Goal: Task Accomplishment & Management: Manage account settings

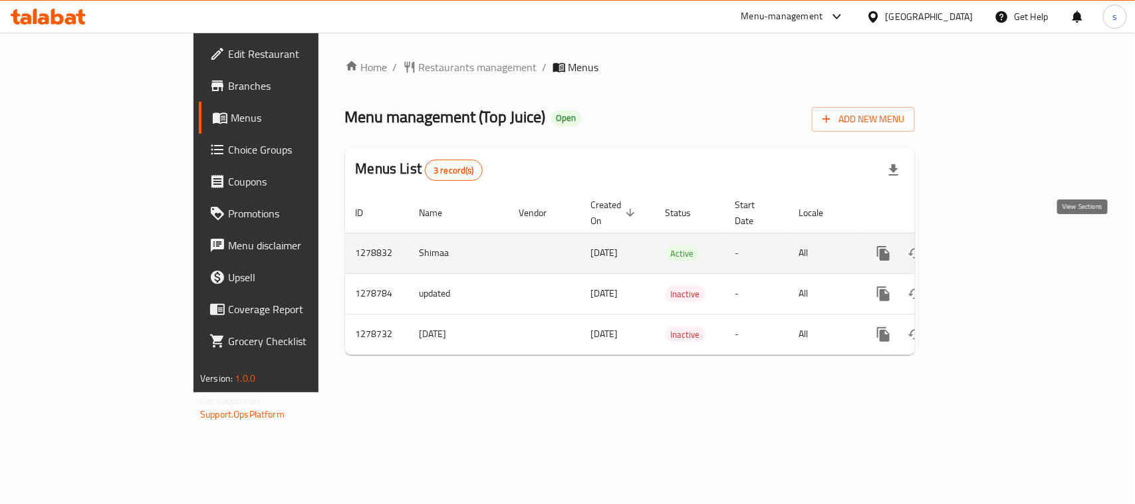
click at [987, 246] on icon "enhanced table" at bounding box center [979, 253] width 16 height 16
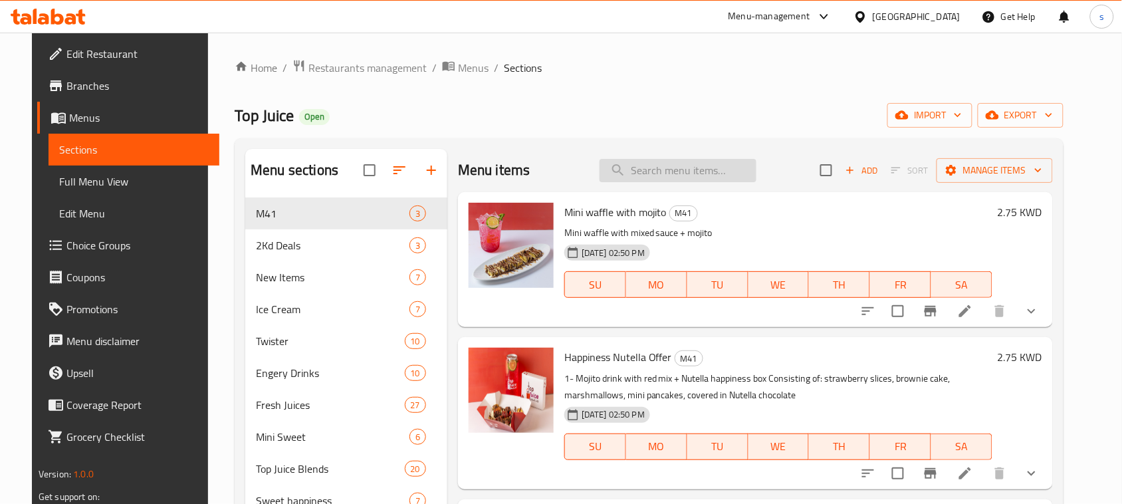
click at [695, 178] on input "search" at bounding box center [678, 170] width 157 height 23
paste input "Grill Chicken"
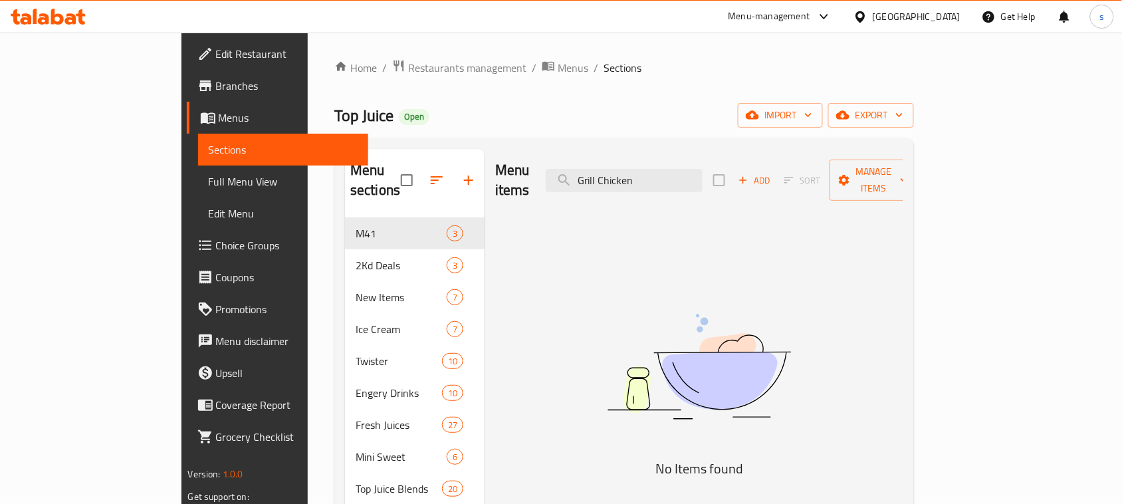
type input "Grill Chicken"
click at [873, 21] on div at bounding box center [863, 16] width 19 height 15
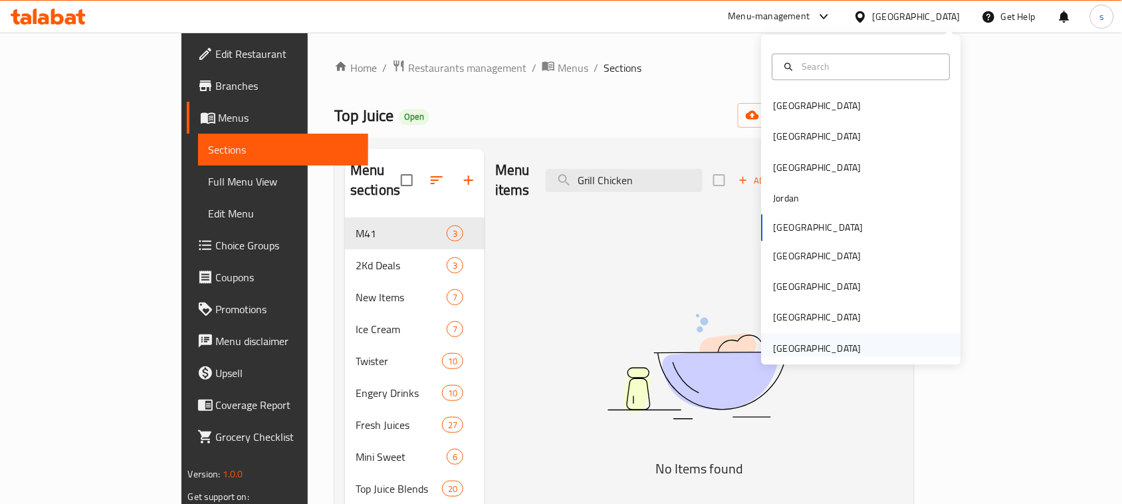
click at [844, 348] on div "[GEOGRAPHIC_DATA]" at bounding box center [818, 348] width 88 height 15
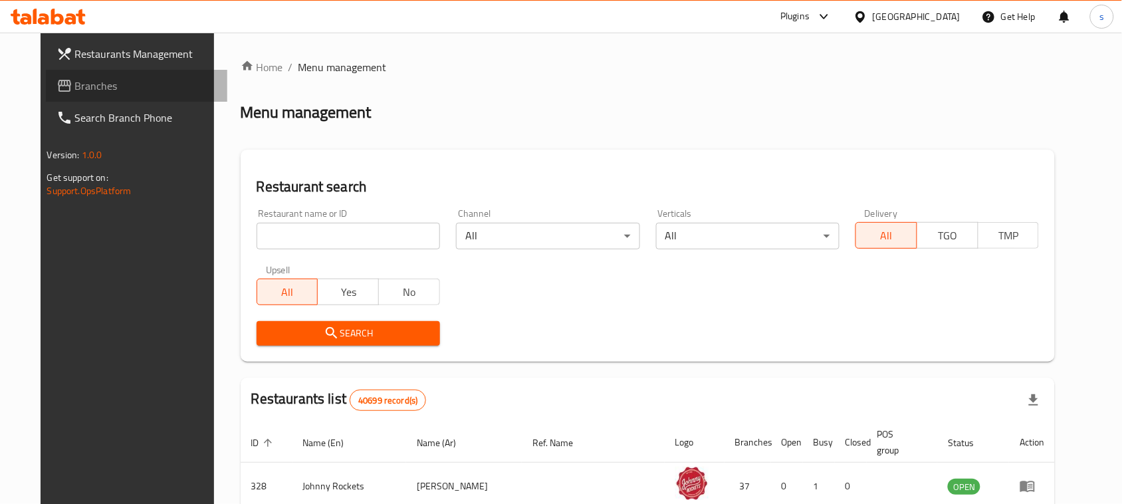
click at [85, 78] on span "Branches" at bounding box center [146, 86] width 142 height 16
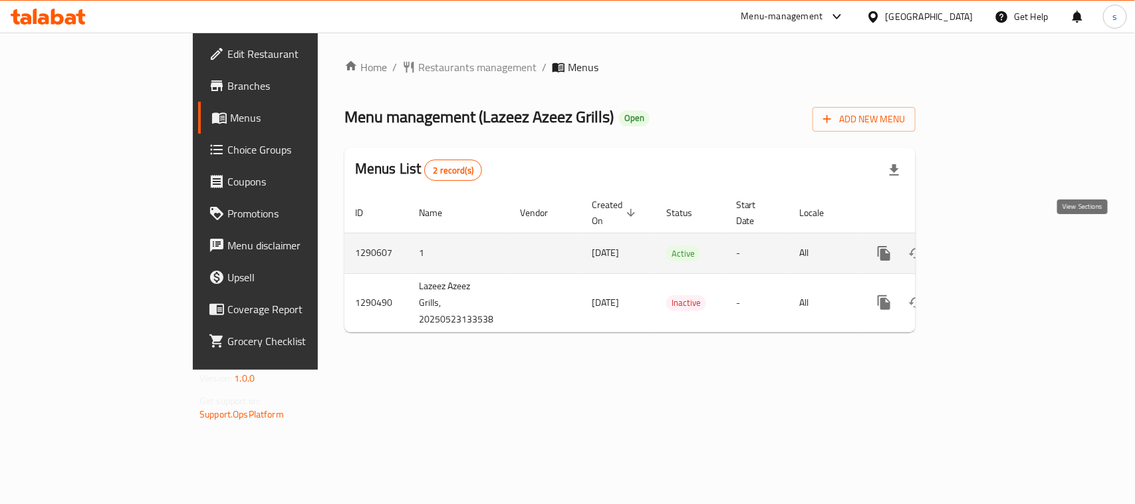
click at [986, 247] on icon "enhanced table" at bounding box center [980, 253] width 12 height 12
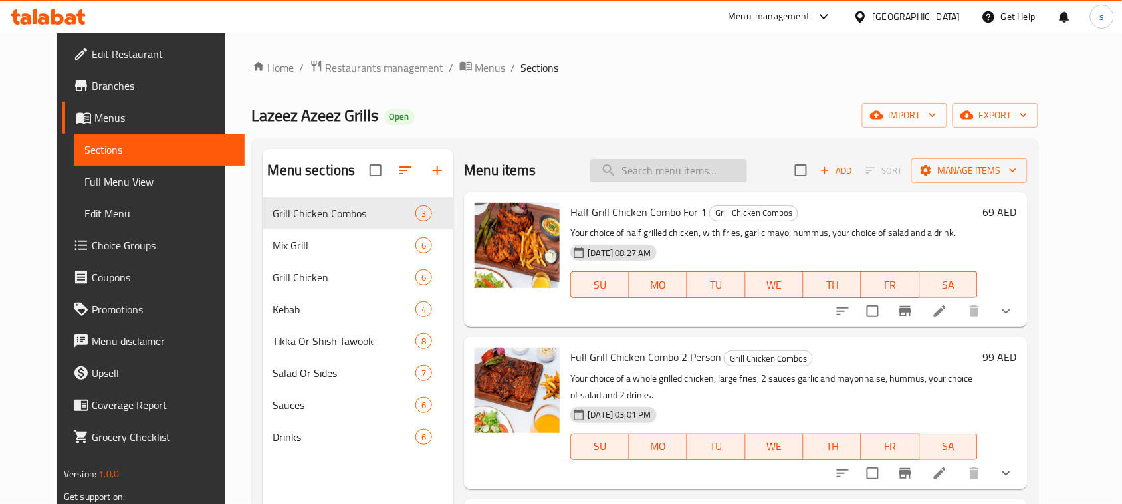
click at [709, 168] on input "search" at bounding box center [668, 170] width 157 height 23
paste input "Grill Chicken"
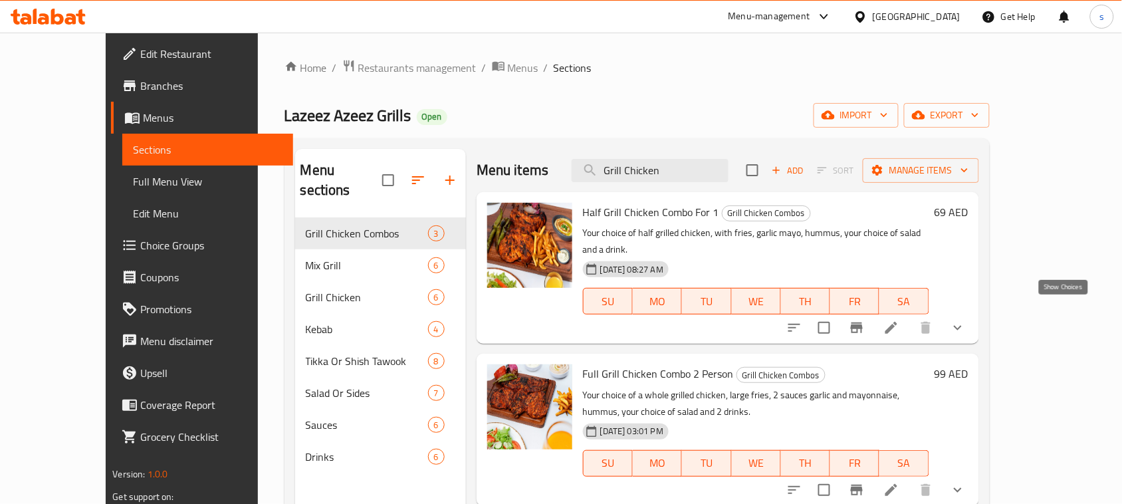
type input "Grill Chicken"
click at [966, 320] on icon "show more" at bounding box center [958, 328] width 16 height 16
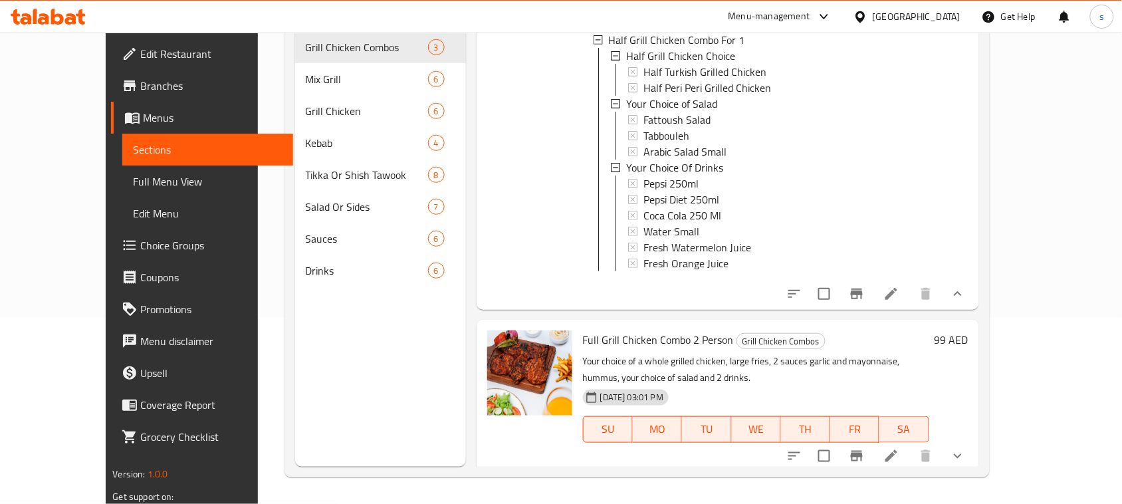
scroll to position [187, 0]
click at [966, 452] on icon "show more" at bounding box center [958, 456] width 16 height 16
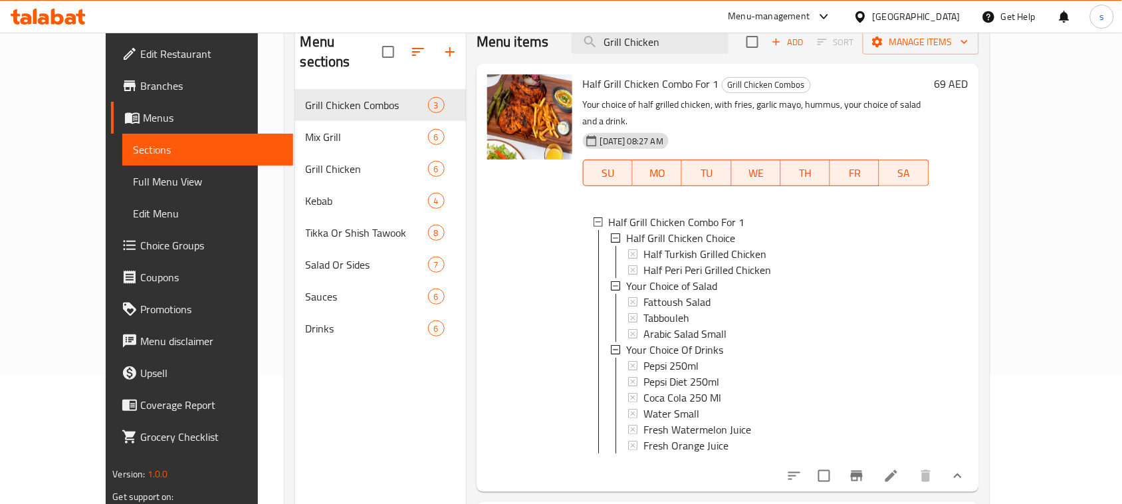
scroll to position [116, 0]
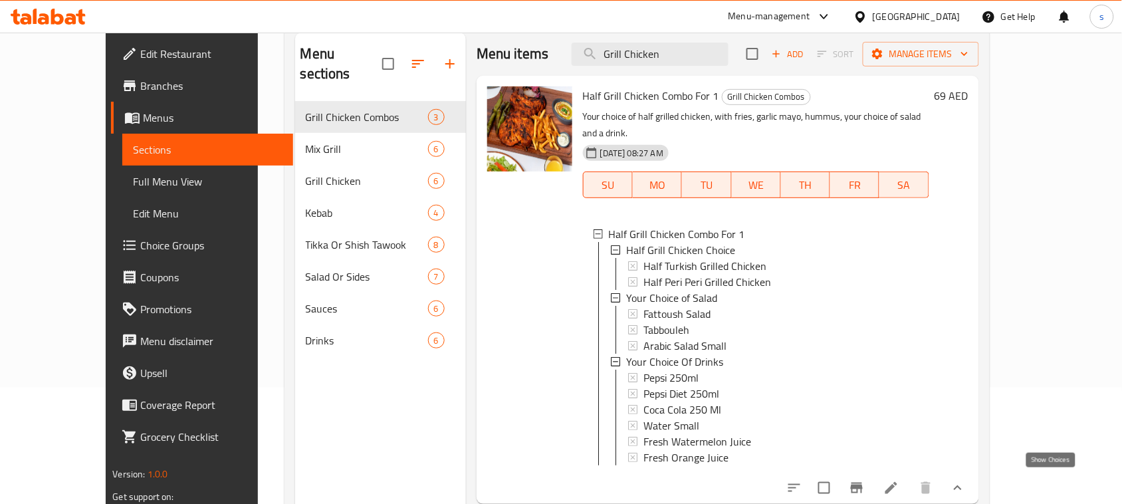
click at [966, 483] on icon "show more" at bounding box center [958, 488] width 16 height 16
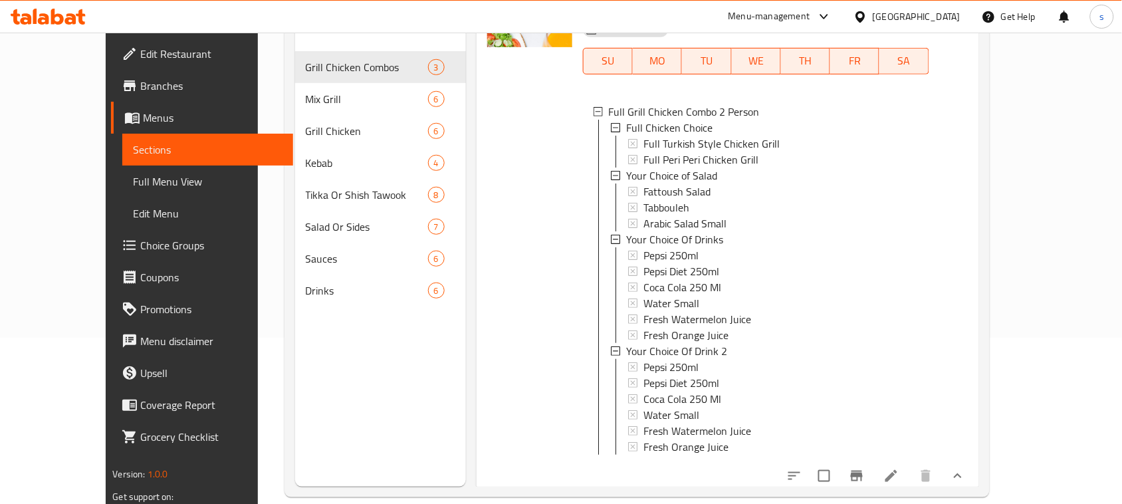
scroll to position [187, 0]
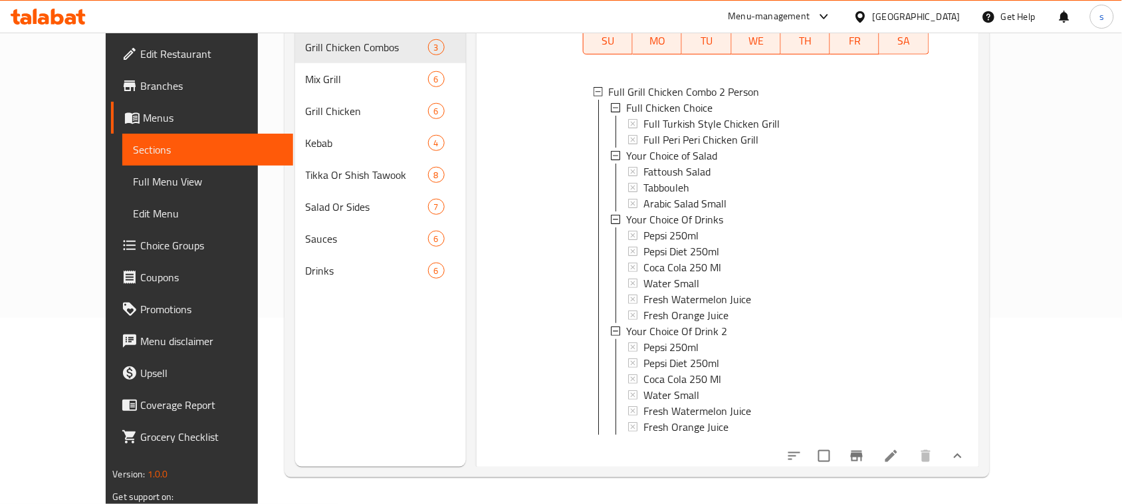
click at [974, 442] on button "show more" at bounding box center [958, 456] width 32 height 32
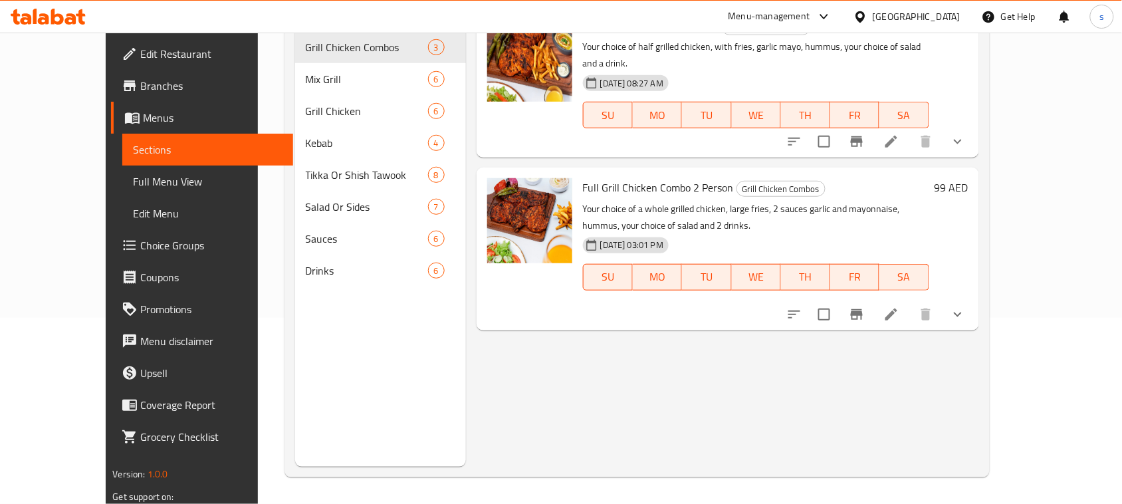
scroll to position [0, 0]
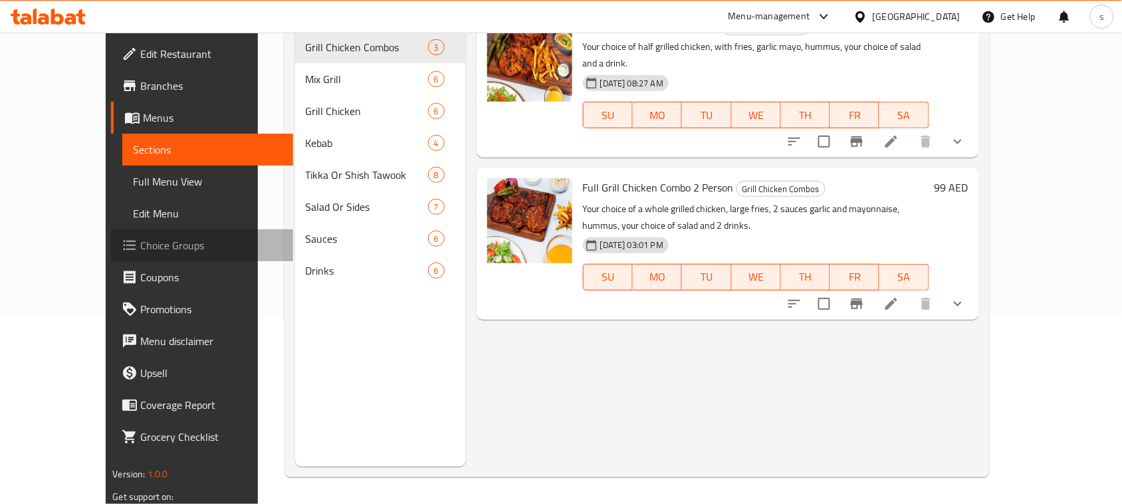
click at [140, 248] on span "Choice Groups" at bounding box center [211, 245] width 142 height 16
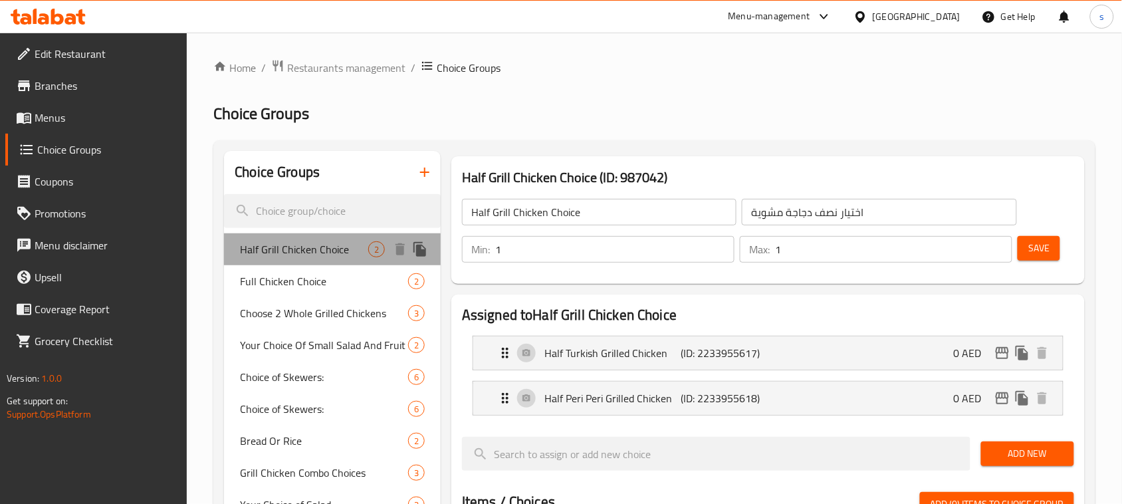
click at [253, 246] on span "Half Grill Chicken Choice" at bounding box center [304, 249] width 128 height 16
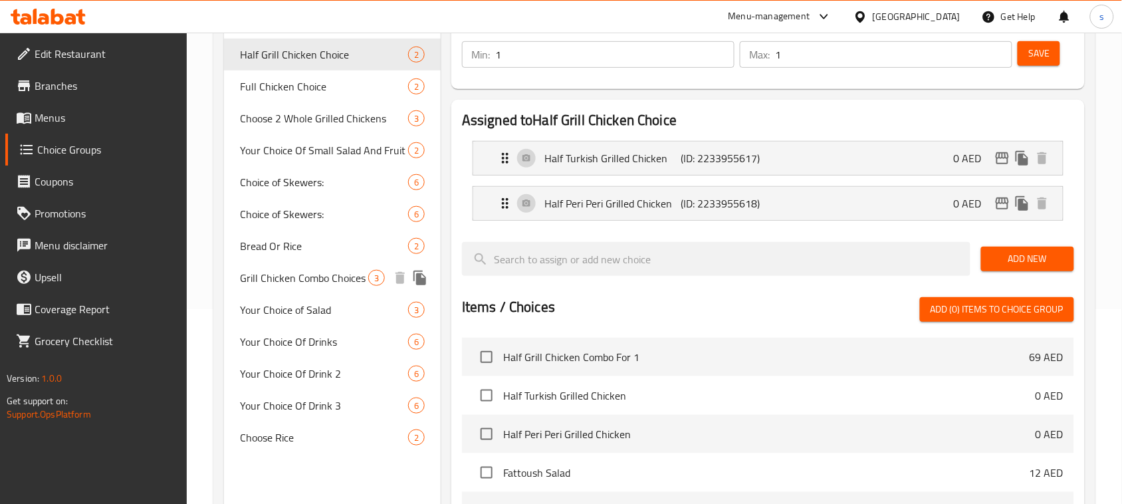
scroll to position [166, 0]
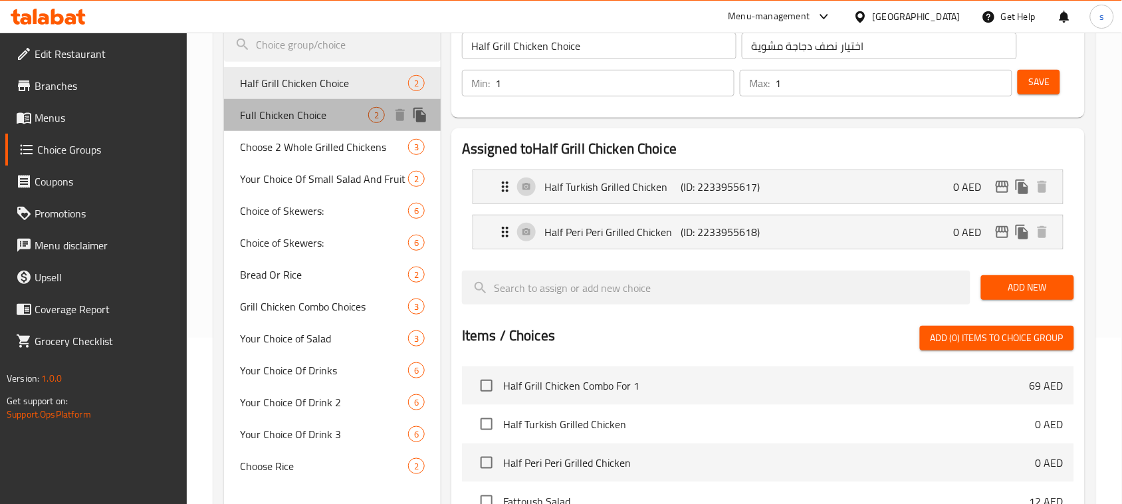
click at [266, 120] on span "Full Chicken Choice" at bounding box center [304, 115] width 128 height 16
type input "Full Chicken Choice"
type input "اختيار دجاجة كاملة"
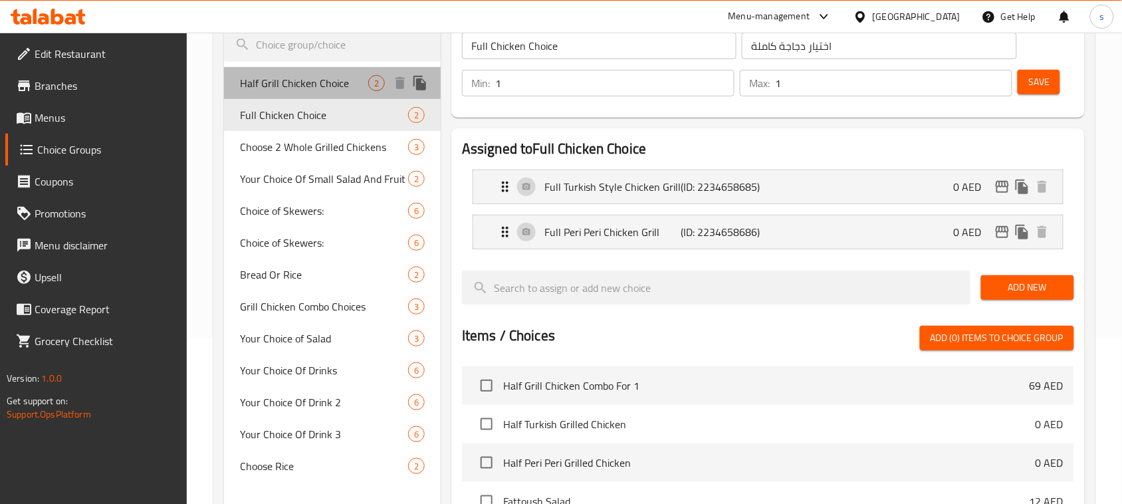
click at [287, 91] on span "Half Grill Chicken Choice" at bounding box center [304, 83] width 128 height 16
type input "Half Grill Chicken Choice"
type input "اختيار نصف دجاجة مشوية"
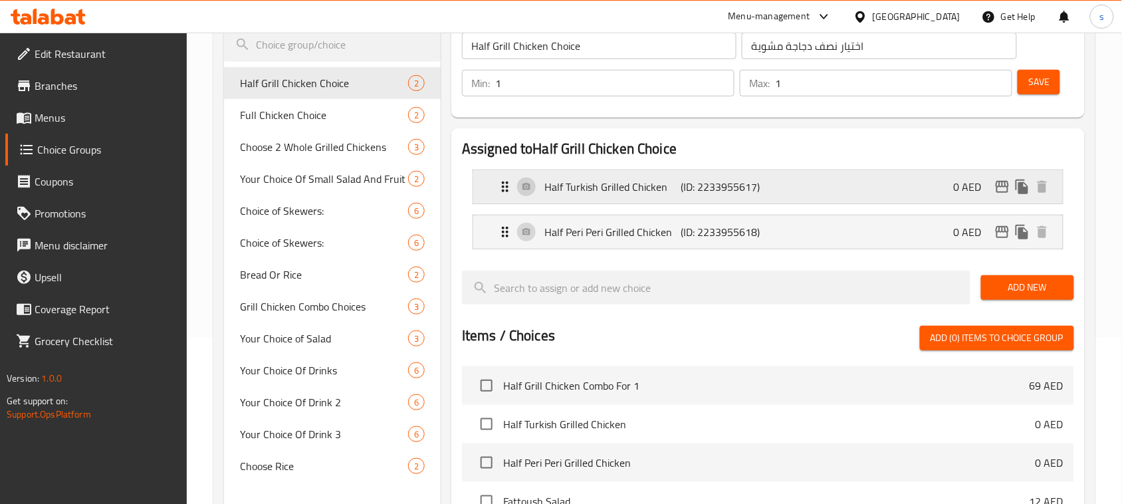
click at [507, 188] on icon "Expand" at bounding box center [505, 187] width 16 height 16
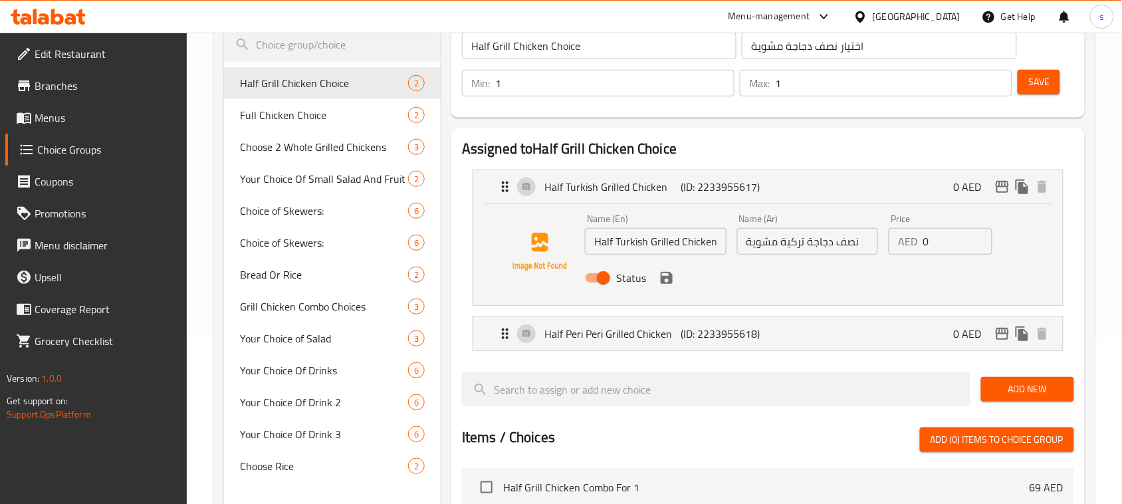
click at [892, 5] on div "[GEOGRAPHIC_DATA]" at bounding box center [907, 17] width 128 height 32
click at [904, 10] on div "[GEOGRAPHIC_DATA]" at bounding box center [917, 16] width 88 height 15
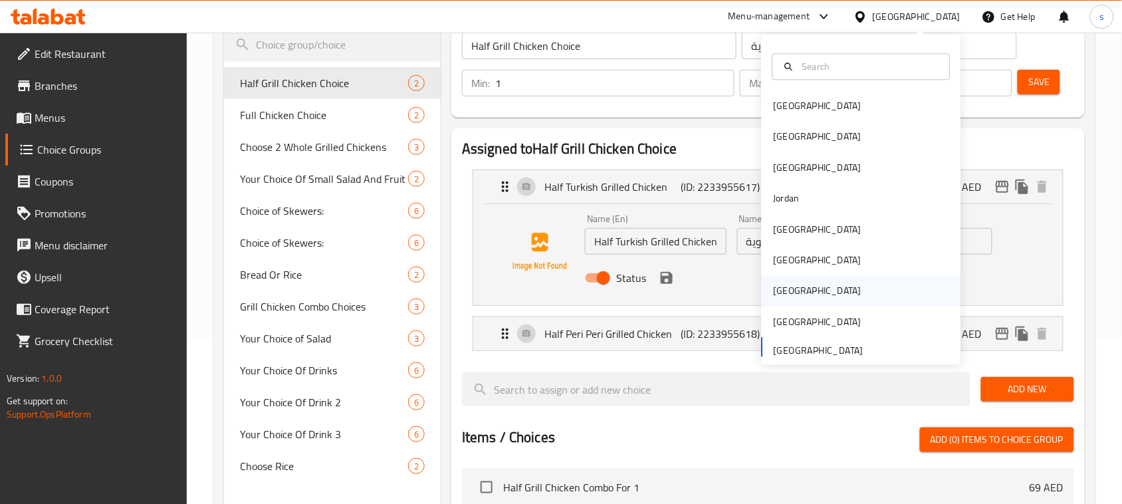
click at [774, 291] on div "[GEOGRAPHIC_DATA]" at bounding box center [818, 291] width 88 height 15
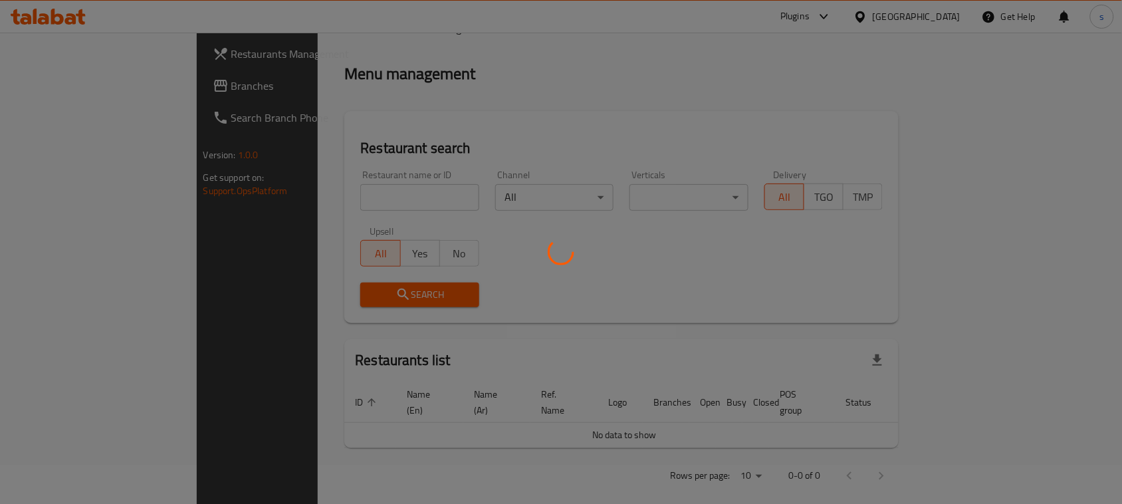
click at [33, 91] on div at bounding box center [561, 252] width 1122 height 504
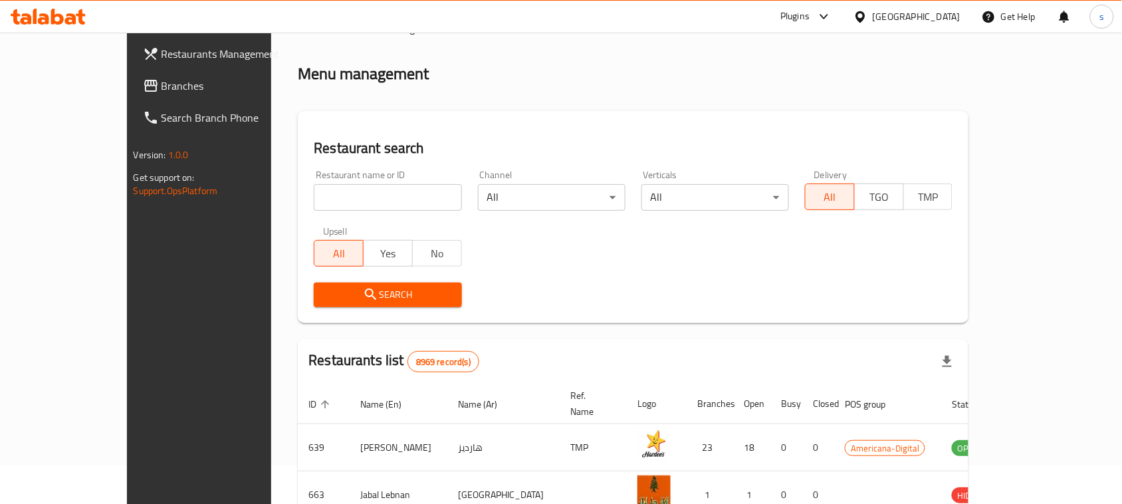
scroll to position [166, 0]
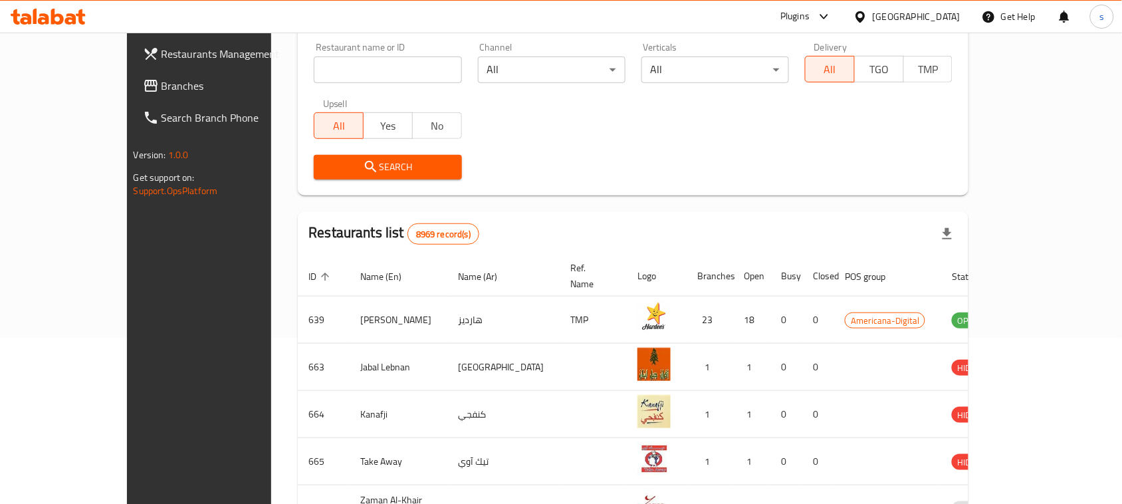
click at [32, 91] on div at bounding box center [561, 252] width 1122 height 504
click at [132, 95] on link "Branches" at bounding box center [223, 86] width 182 height 32
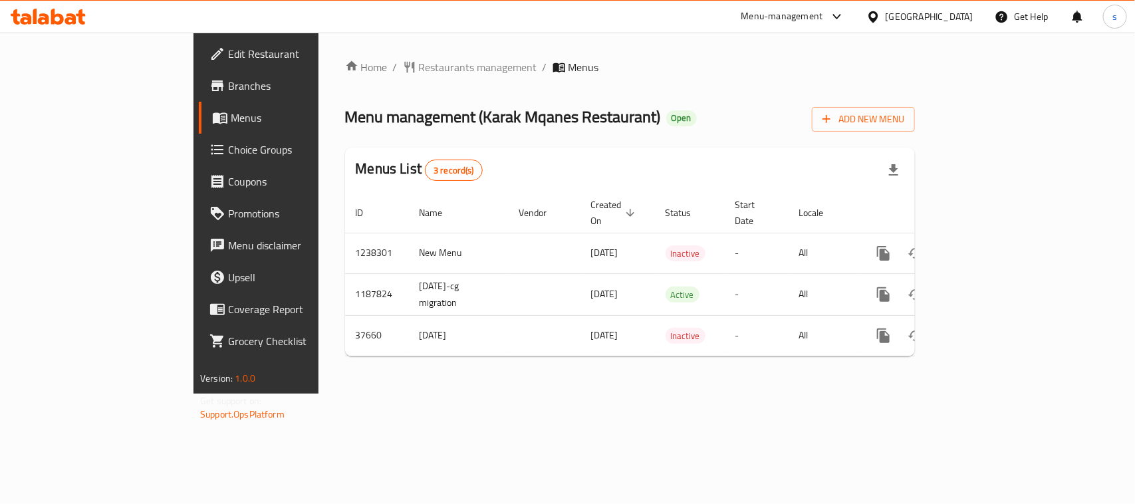
click at [845, 21] on icon at bounding box center [837, 17] width 16 height 16
click at [815, 143] on div "Home / Restaurants management / Menus Menu management ( Karak Mqanes Restaurant…" at bounding box center [630, 213] width 570 height 308
click at [815, 122] on div "Menu management ( Karak Mqanes Restaurant ) Open Add New Menu" at bounding box center [630, 117] width 570 height 30
click at [823, 17] on div "Menu-management" at bounding box center [782, 17] width 82 height 16
click at [795, 117] on div "Restaurant-Management" at bounding box center [774, 116] width 104 height 15
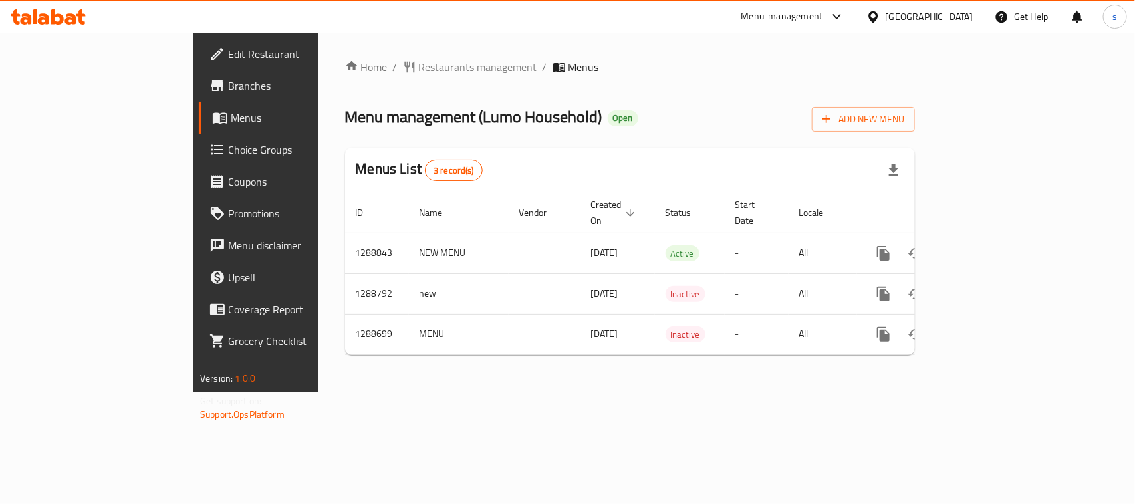
click at [228, 50] on span "Edit Restaurant" at bounding box center [300, 54] width 144 height 16
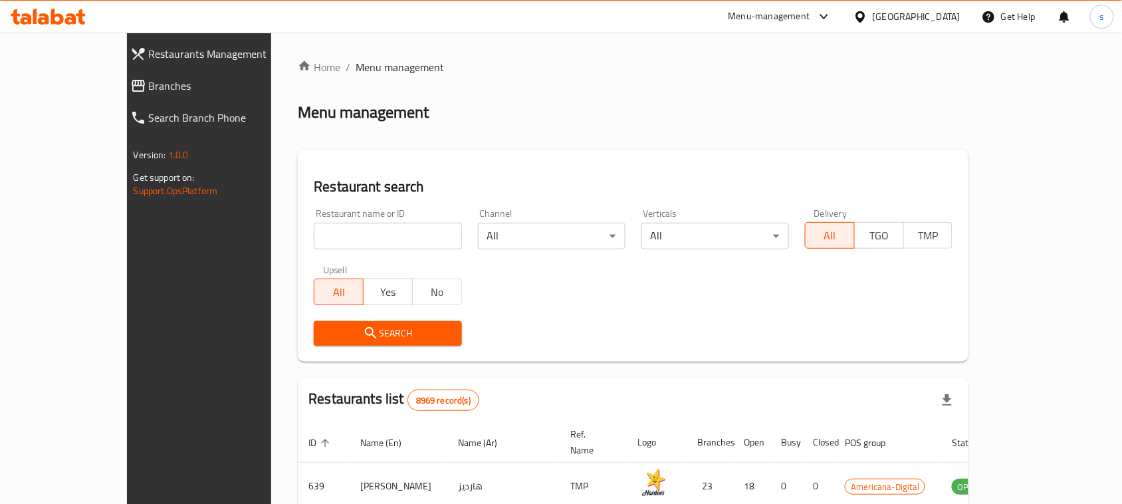
click at [149, 88] on span "Branches" at bounding box center [226, 86] width 155 height 16
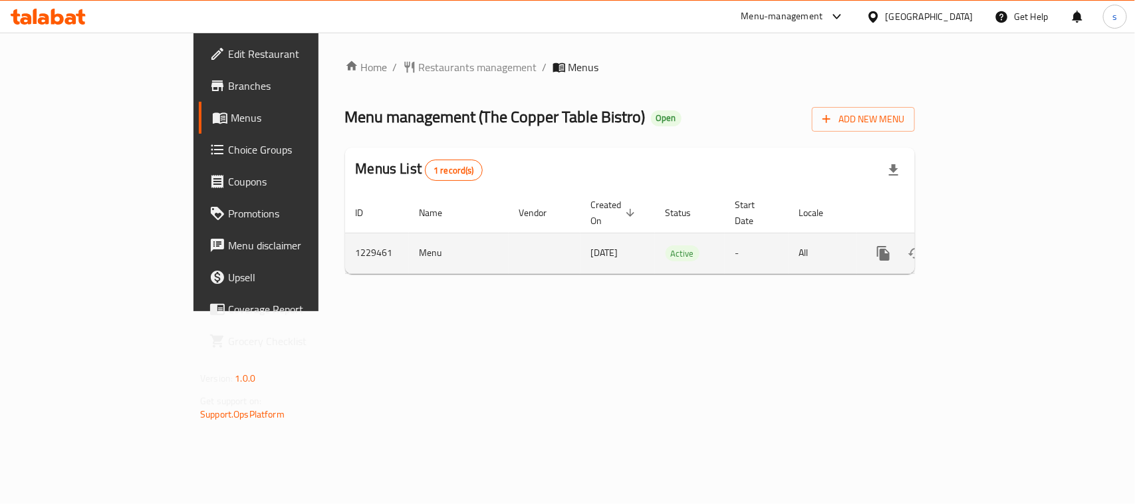
click at [987, 245] on icon "enhanced table" at bounding box center [979, 253] width 16 height 16
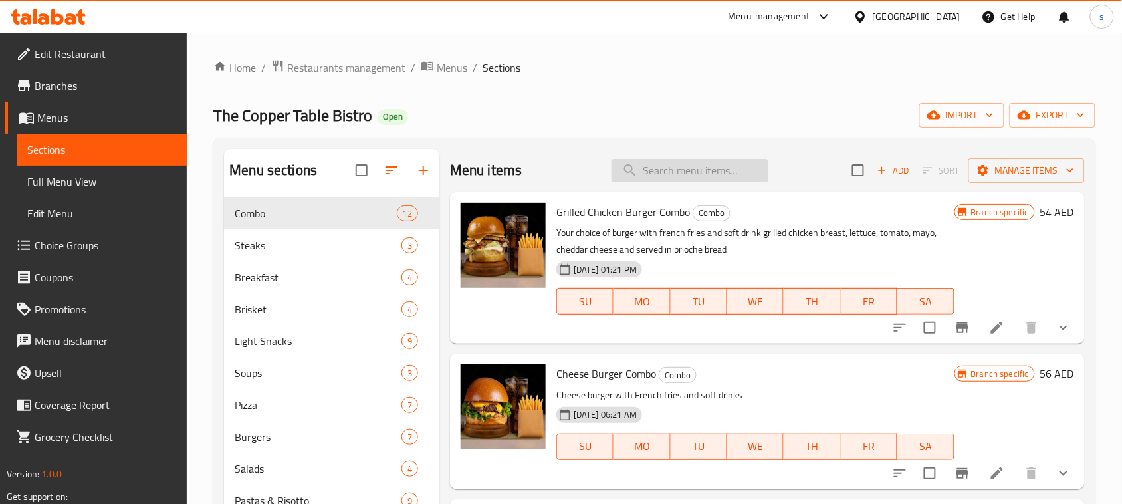
click at [679, 163] on input "search" at bounding box center [690, 170] width 157 height 23
paste input "Chicken Pink Sauce Pasta Combo"
type input "Chicken Pink Sauce Pasta Combo"
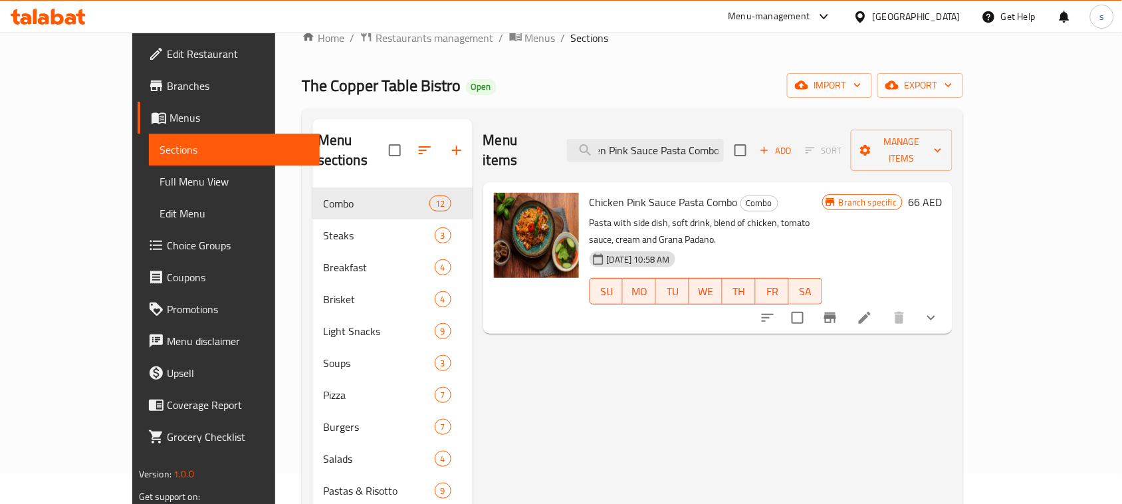
scroll to position [28, 0]
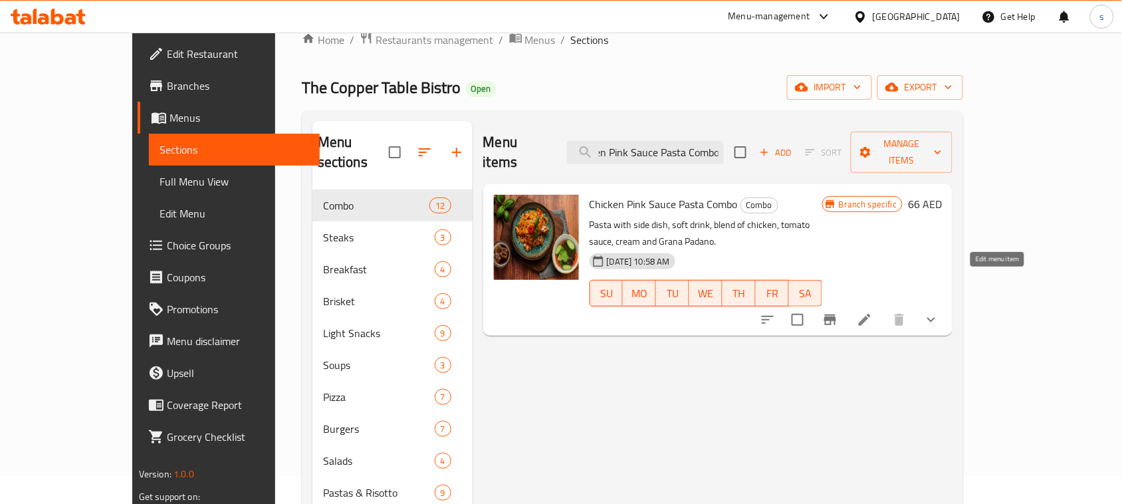
click at [873, 312] on icon at bounding box center [865, 320] width 16 height 16
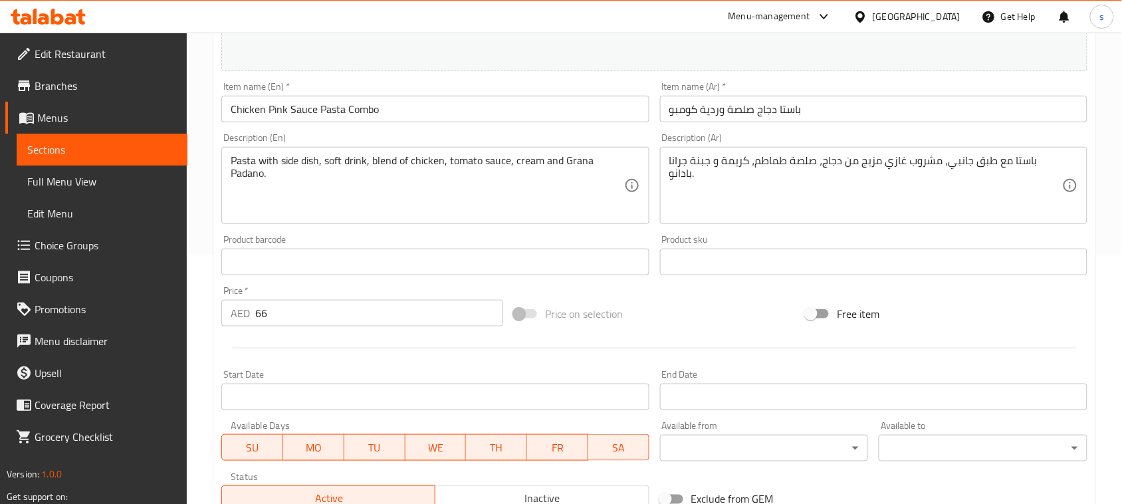
scroll to position [499, 0]
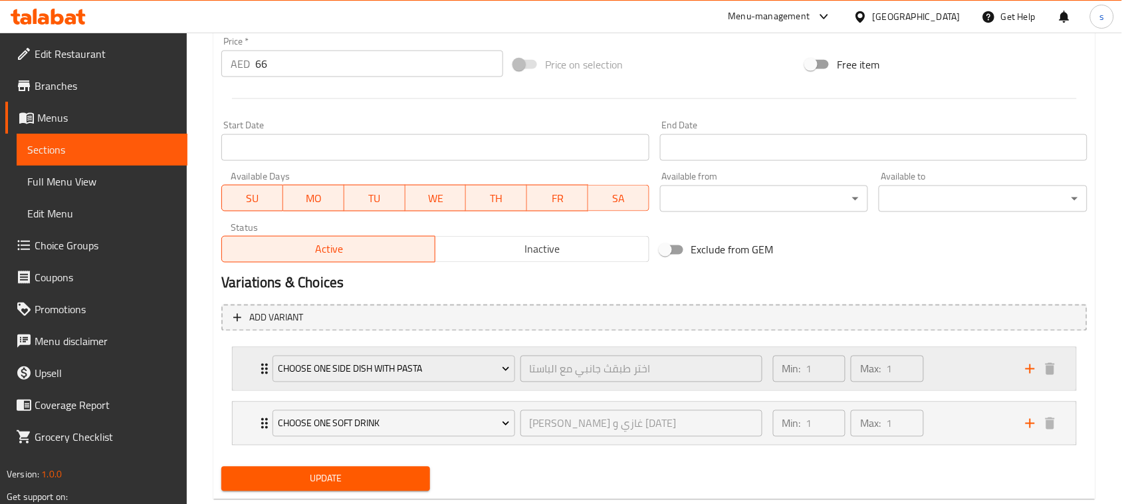
click at [265, 361] on div "Choose one side dish with Pasta اختر طبقث جانبي مع الباستا ​" at bounding box center [517, 369] width 505 height 43
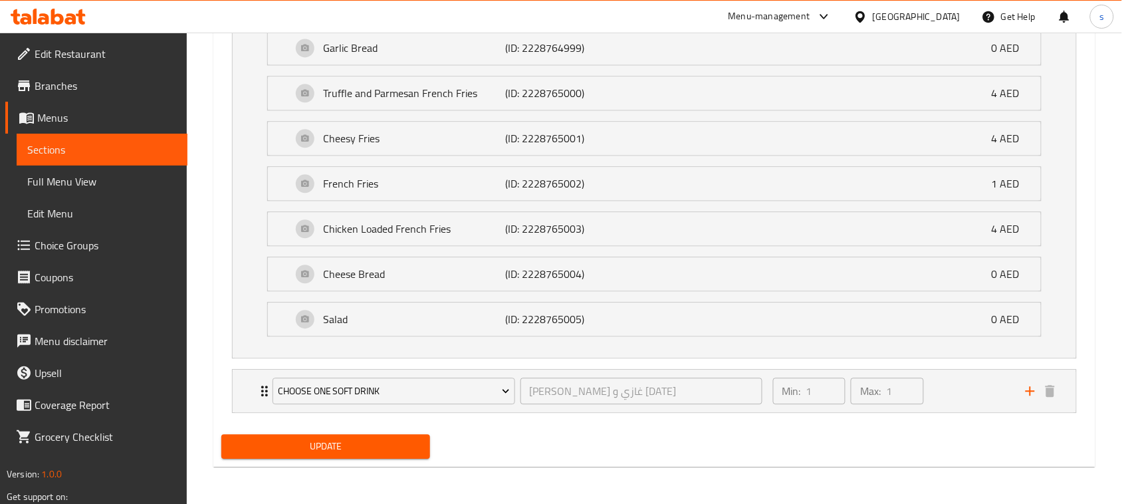
scroll to position [876, 0]
click at [259, 390] on icon "Expand" at bounding box center [265, 391] width 16 height 16
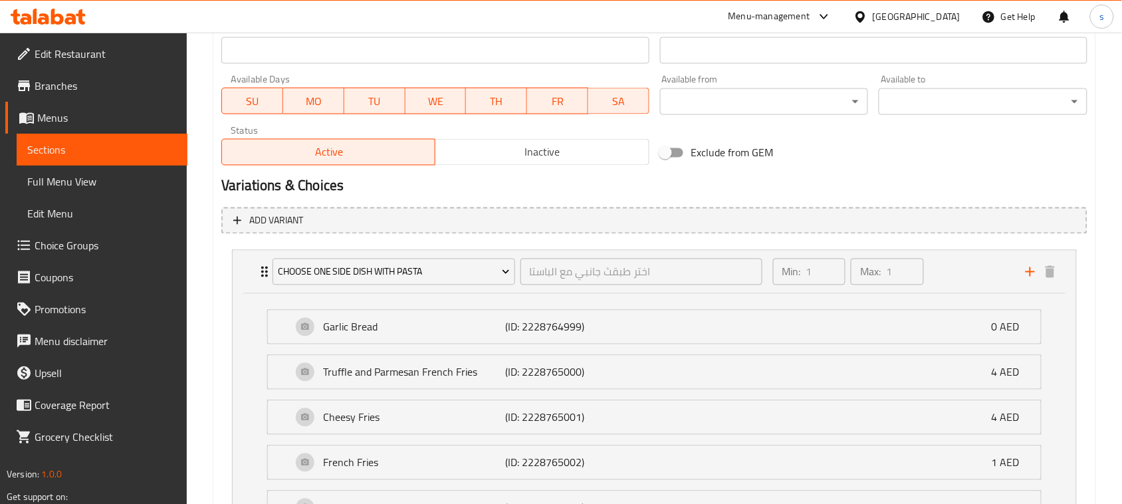
scroll to position [429, 0]
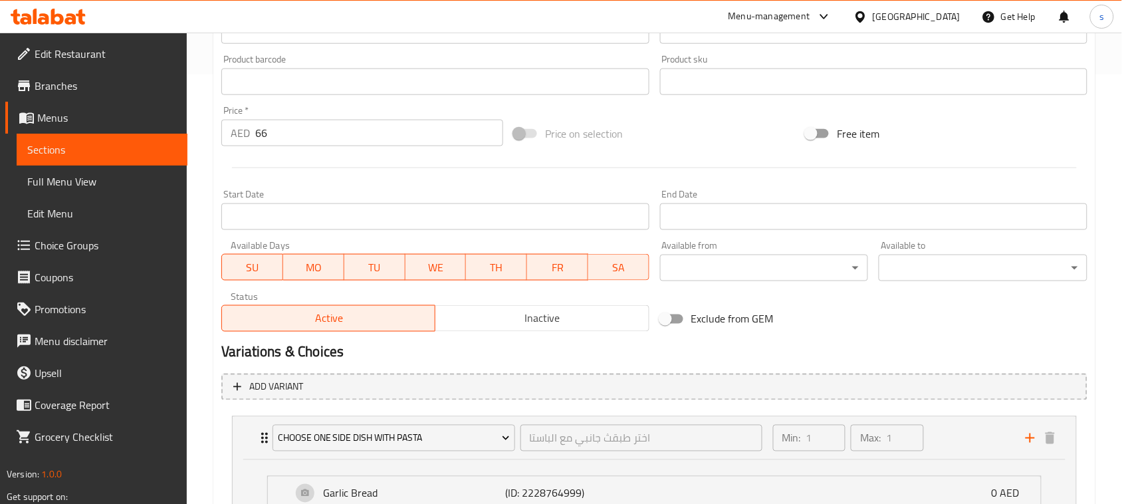
click at [824, 18] on icon at bounding box center [824, 17] width 16 height 16
click at [745, 114] on div "Restaurant-Management" at bounding box center [698, 116] width 104 height 15
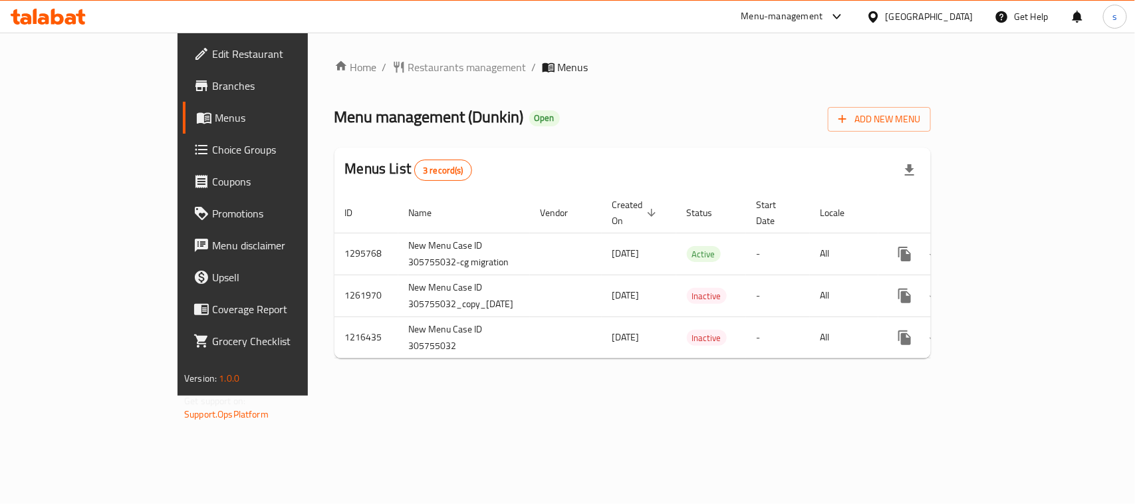
click at [834, 17] on icon at bounding box center [837, 17] width 16 height 16
click at [735, 125] on div "Restaurant-Management" at bounding box center [711, 116] width 126 height 31
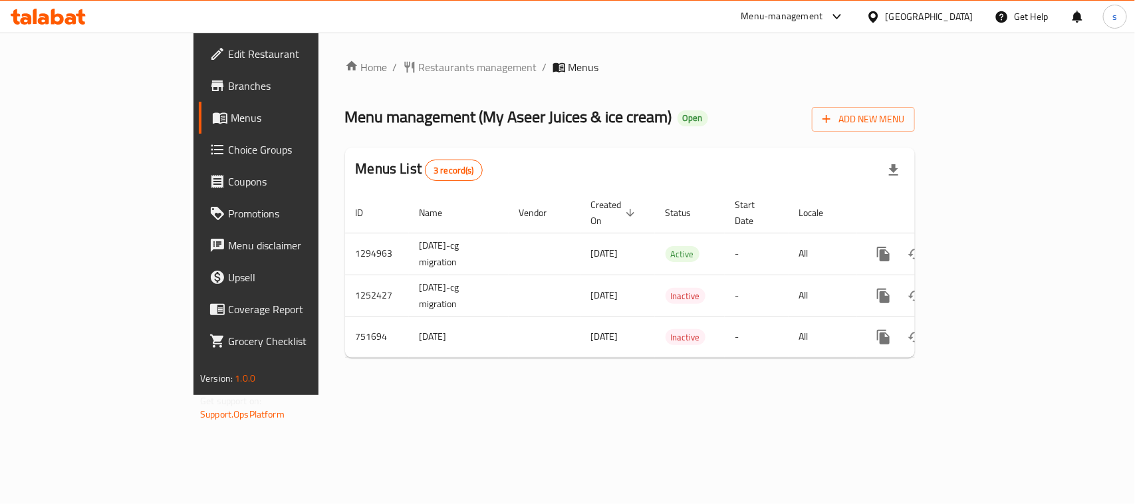
click at [840, 18] on icon at bounding box center [837, 17] width 16 height 16
click at [759, 112] on div "Restaurant-Management" at bounding box center [711, 116] width 104 height 15
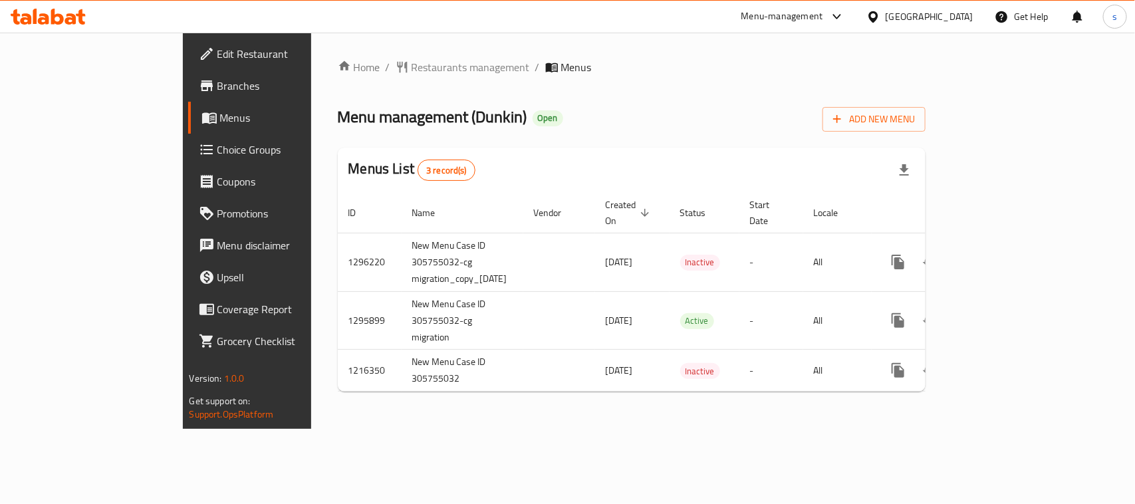
click at [882, 17] on div at bounding box center [875, 16] width 19 height 15
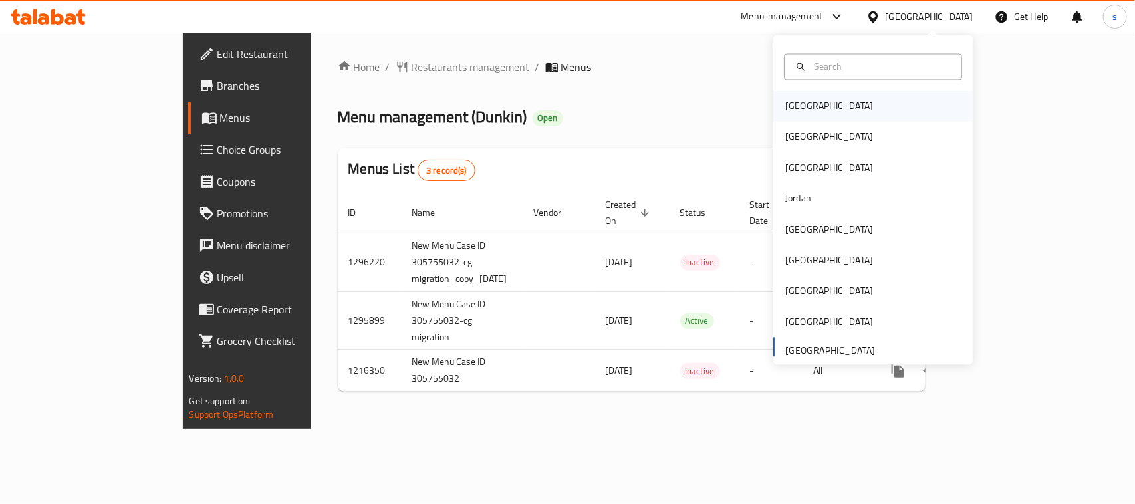
click at [793, 111] on div "[GEOGRAPHIC_DATA]" at bounding box center [829, 106] width 88 height 15
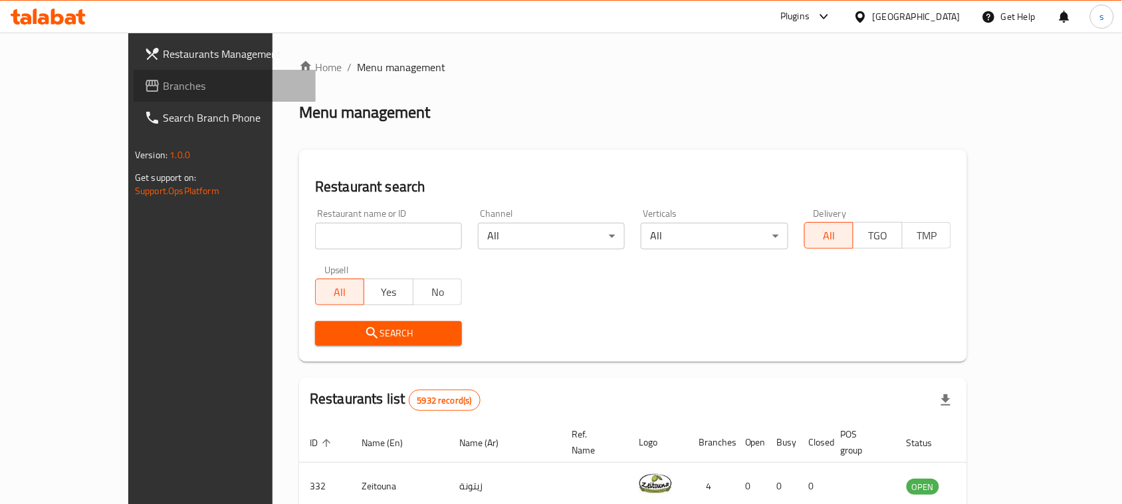
click at [163, 88] on span "Branches" at bounding box center [234, 86] width 142 height 16
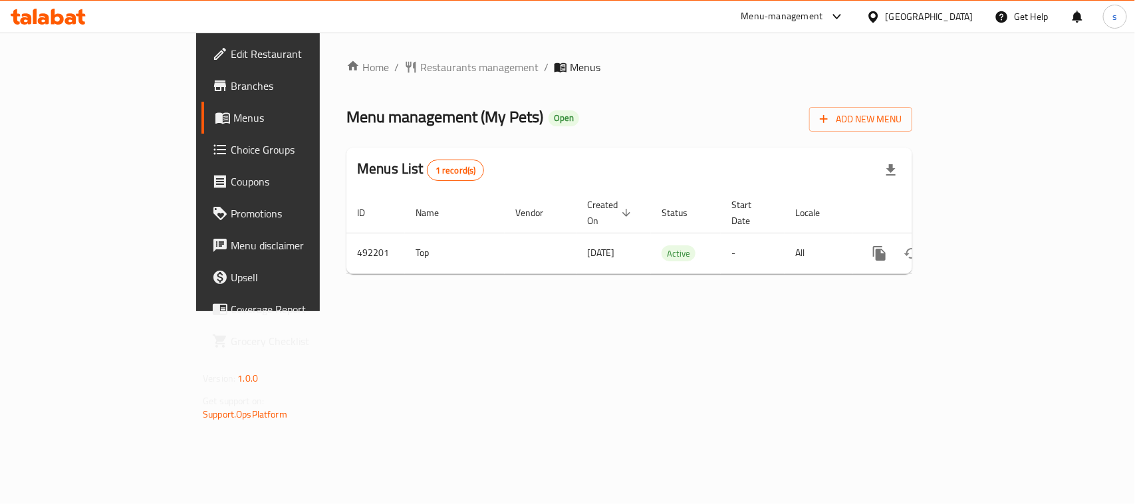
click at [885, 15] on div at bounding box center [875, 16] width 19 height 15
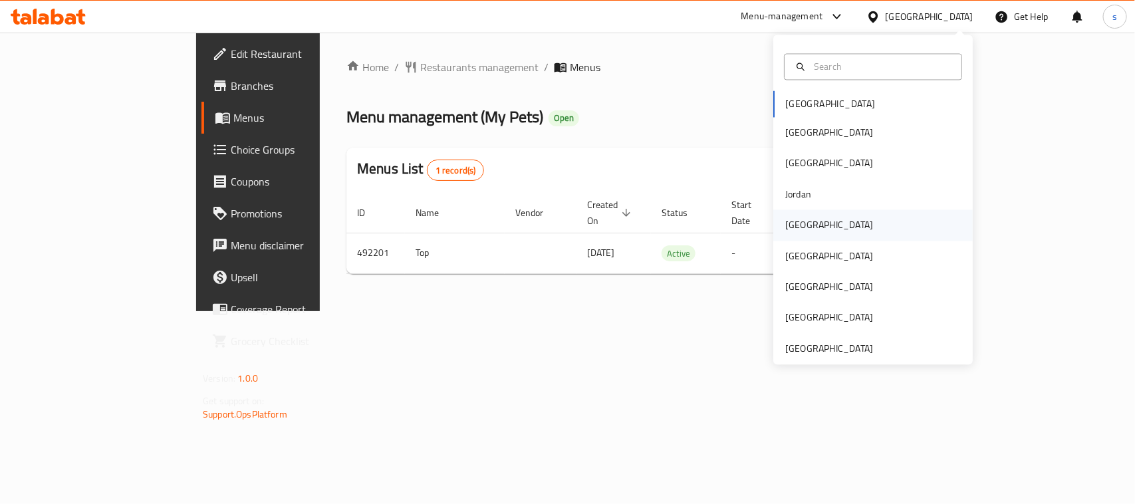
click at [792, 224] on div "[GEOGRAPHIC_DATA]" at bounding box center [829, 225] width 88 height 15
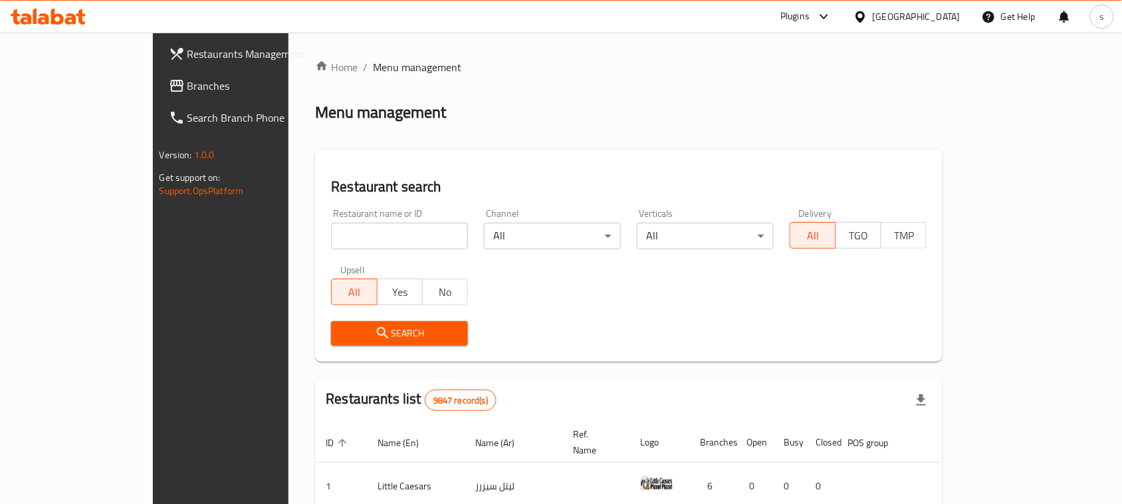
click at [153, 94] on div "Restaurants Management Branches Search Branch Phone Version: 1.0.0 Get support …" at bounding box center [561, 466] width 817 height 866
click at [187, 94] on span "Branches" at bounding box center [258, 86] width 142 height 16
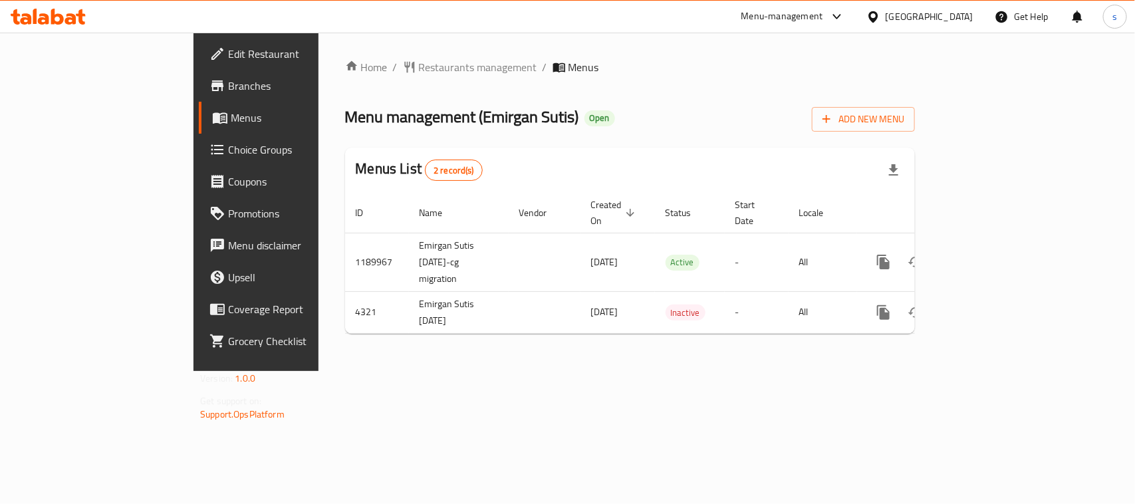
click at [880, 22] on icon at bounding box center [873, 17] width 14 height 14
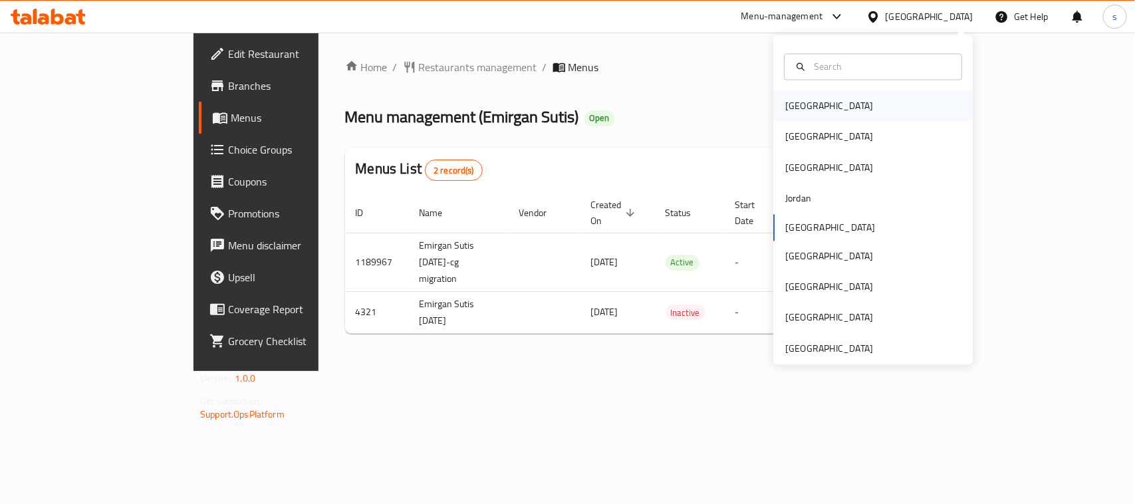
click at [785, 108] on div "[GEOGRAPHIC_DATA]" at bounding box center [829, 106] width 88 height 15
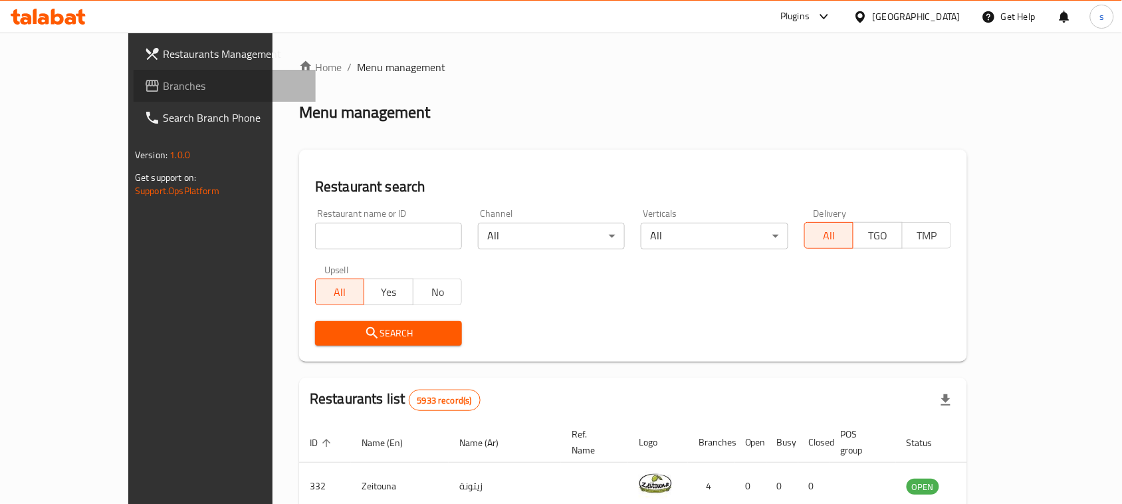
click at [163, 91] on span "Branches" at bounding box center [234, 86] width 142 height 16
